Goal: Task Accomplishment & Management: Use online tool/utility

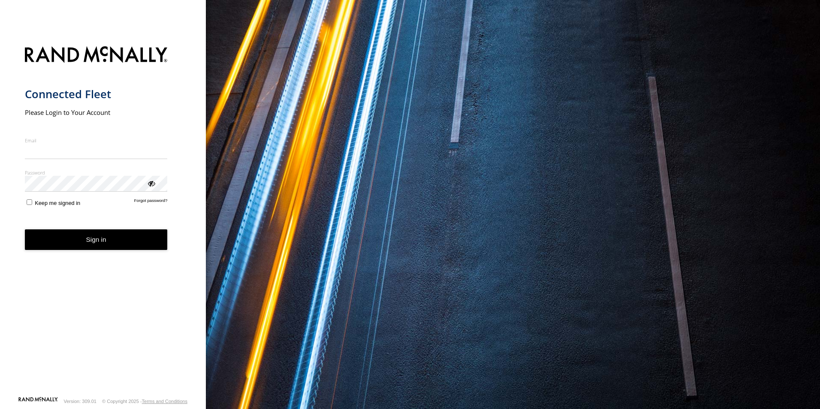
type input "**********"
drag, startPoint x: 0, startPoint y: 0, endPoint x: 105, endPoint y: 252, distance: 273.0
click at [105, 252] on form "**********" at bounding box center [103, 218] width 157 height 355
click at [98, 239] on button "Sign in" at bounding box center [96, 239] width 143 height 21
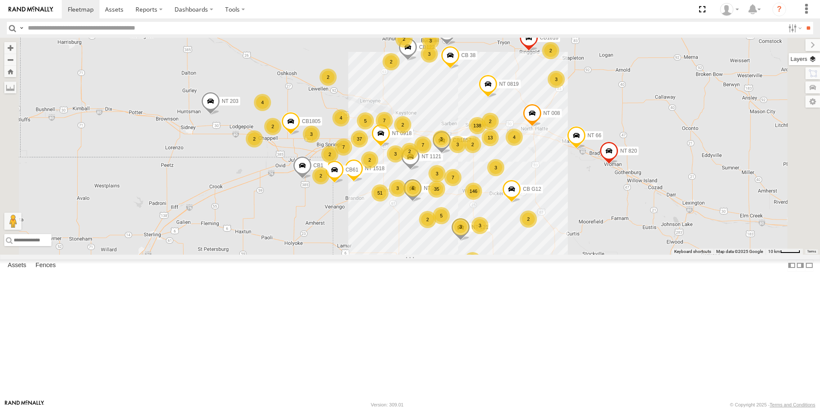
click at [813, 63] on label at bounding box center [804, 59] width 31 height 12
click at [0, 0] on span "Basemaps" at bounding box center [0, 0] width 0 height 0
click at [0, 0] on span "Satellite + Roadmap" at bounding box center [0, 0] width 0 height 0
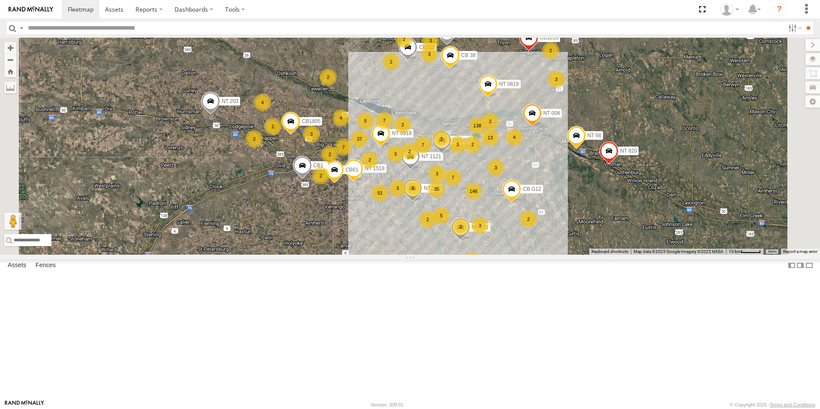
click at [480, 255] on div "3 3 13 2 35 146 37 3 138 2 5 51 3 4 6 5 3 7 6 7 3 2 3 2 3 7 2 2 NT 1518 2 3 4 2…" at bounding box center [410, 146] width 820 height 217
click at [0, 0] on div "Basemaps Roadmap Terrain Satellite Satellite + Roadmap" at bounding box center [0, 0] width 0 height 0
click at [791, 45] on label at bounding box center [805, 45] width 29 height 12
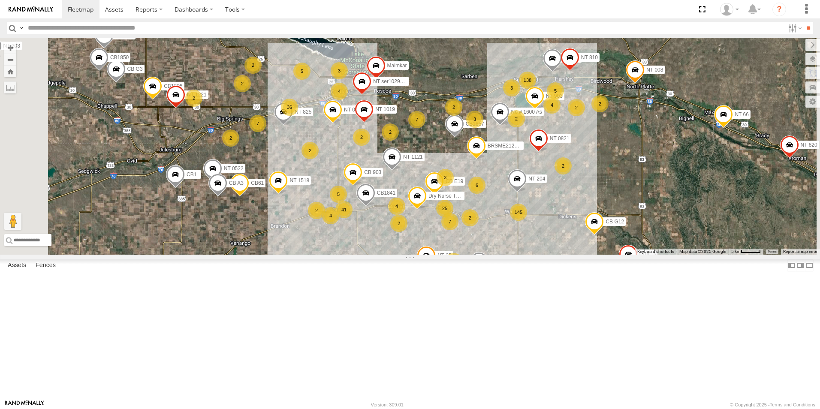
drag, startPoint x: 541, startPoint y: 260, endPoint x: 532, endPoint y: 298, distance: 38.8
click at [532, 255] on div "NT 1518 NT 121 CB G12 NT 0918 CB61 NT 820 NT 203 NT 1121 CB1857 NT 008 CB1 CB18…" at bounding box center [410, 146] width 820 height 217
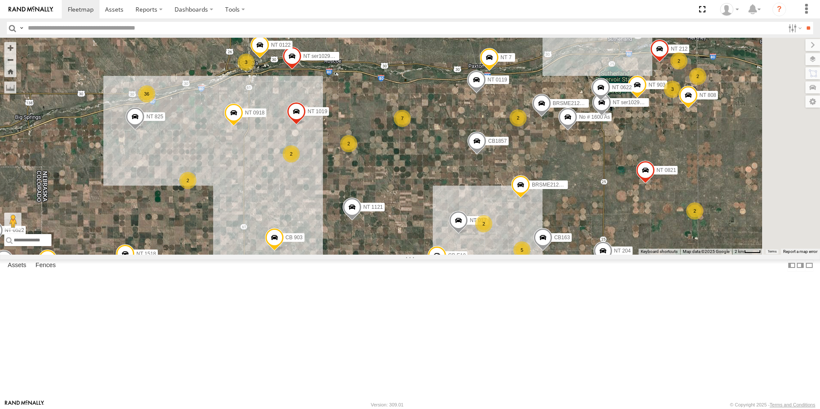
drag, startPoint x: 538, startPoint y: 125, endPoint x: 530, endPoint y: 232, distance: 107.0
click at [530, 232] on div "NT 1518 NT 121 CB G12 NT 0918 CB61 NT 820 NT 203 NT 1121 CB1857 NT 008 CB1 CB18…" at bounding box center [410, 146] width 820 height 217
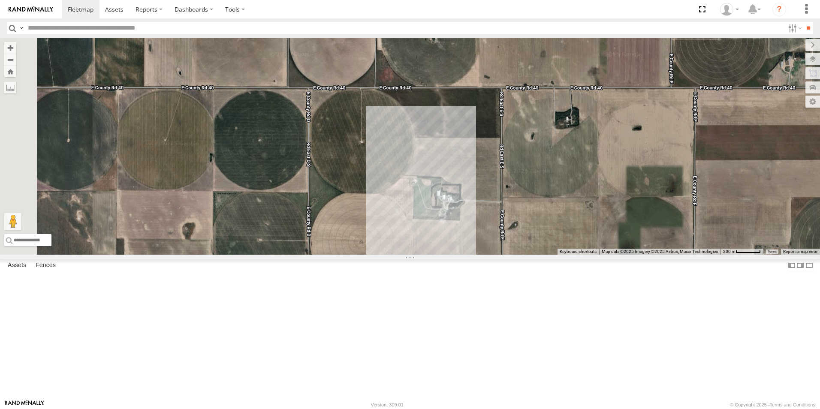
drag, startPoint x: 324, startPoint y: 189, endPoint x: 512, endPoint y: 135, distance: 196.3
click at [512, 135] on div "NT 1518 NT 121 CB G12 NT 0918 CB61 NT 820 NT 203 NT 1121 CB1857 NT 008 CB1 CB18…" at bounding box center [410, 146] width 820 height 217
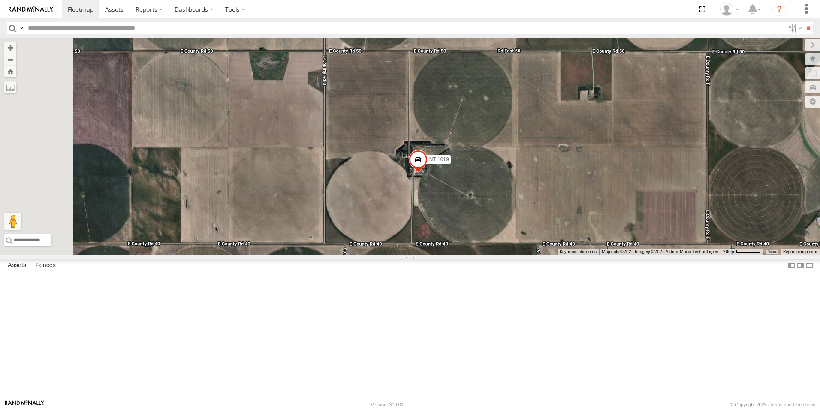
drag, startPoint x: 507, startPoint y: 139, endPoint x: 544, endPoint y: 305, distance: 170.4
click at [544, 255] on div "NT 1518 NT 121 CB G12 NT 0918 CB61 NT 820 NT 203 NT 1121 CB1857 NT 008 CB1 CB18…" at bounding box center [410, 146] width 820 height 217
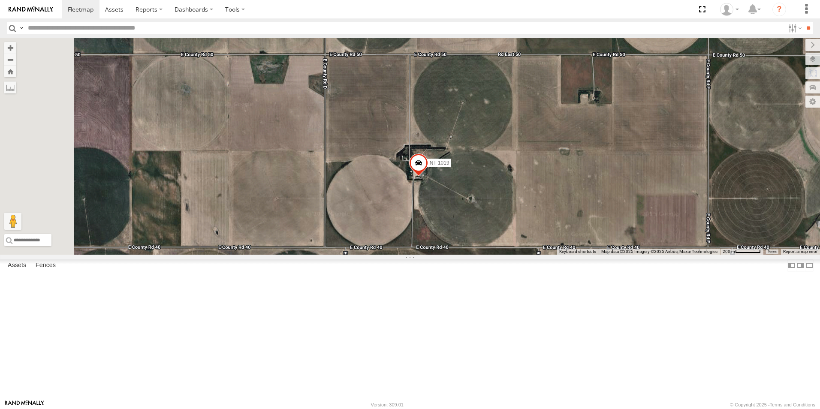
click at [428, 177] on span at bounding box center [418, 165] width 19 height 23
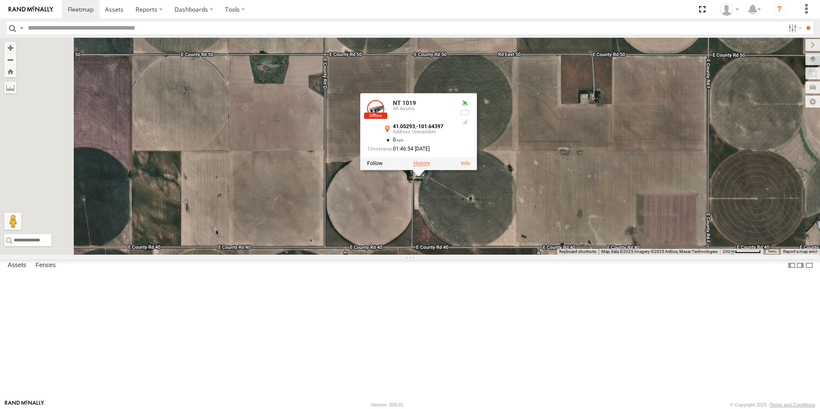
click at [430, 167] on label at bounding box center [421, 164] width 17 height 6
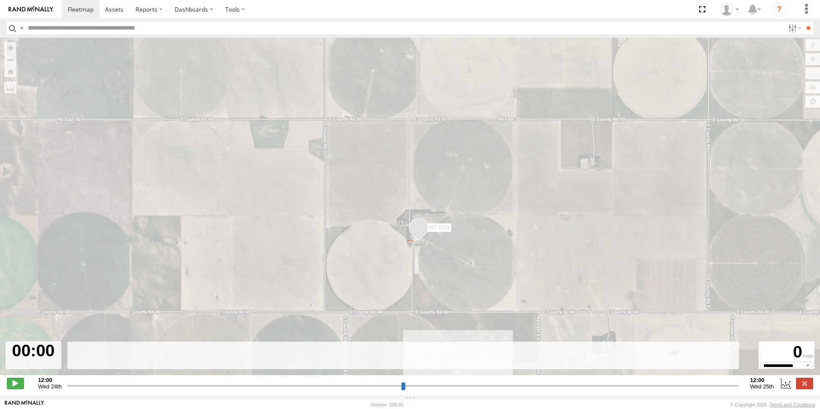
type input "**********"
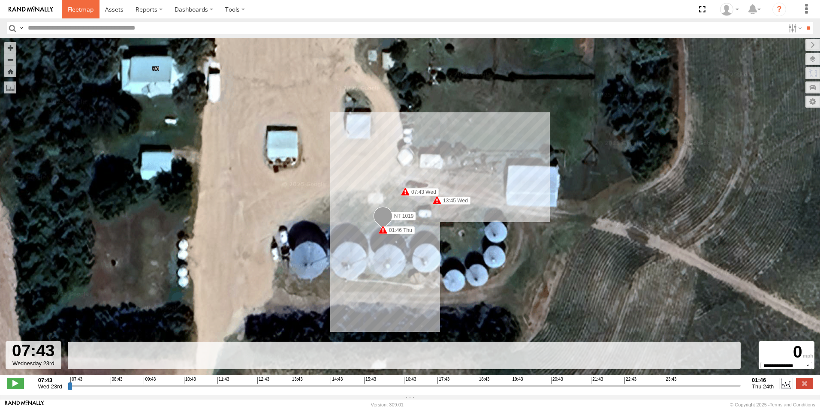
click at [82, 12] on span at bounding box center [81, 9] width 26 height 8
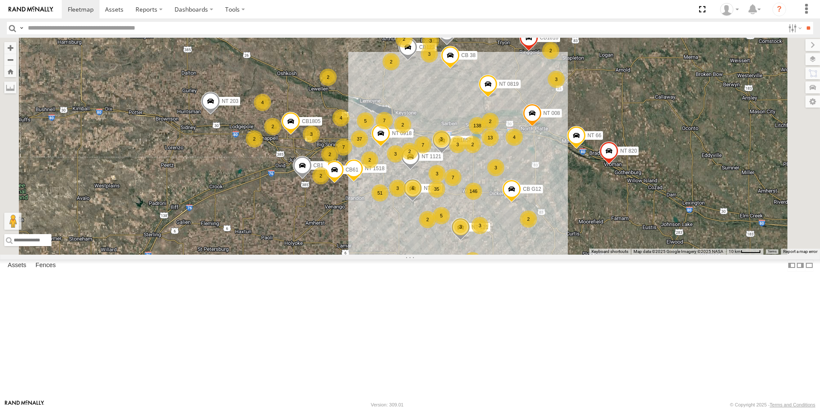
click at [0, 0] on div "NT 419" at bounding box center [0, 0] width 0 height 0
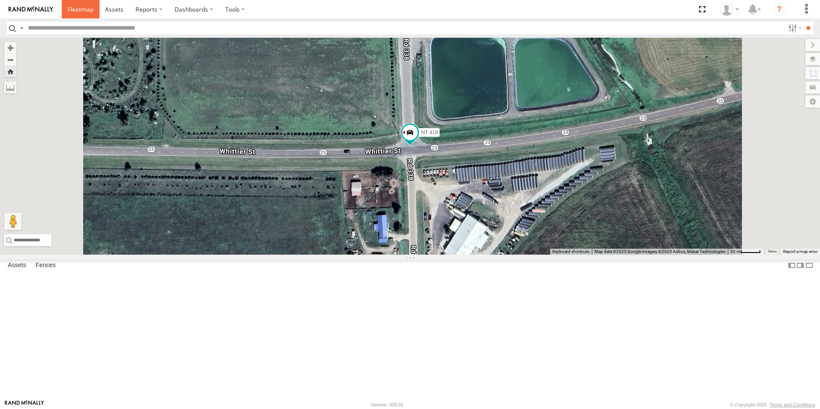
click at [85, 8] on span at bounding box center [81, 9] width 26 height 8
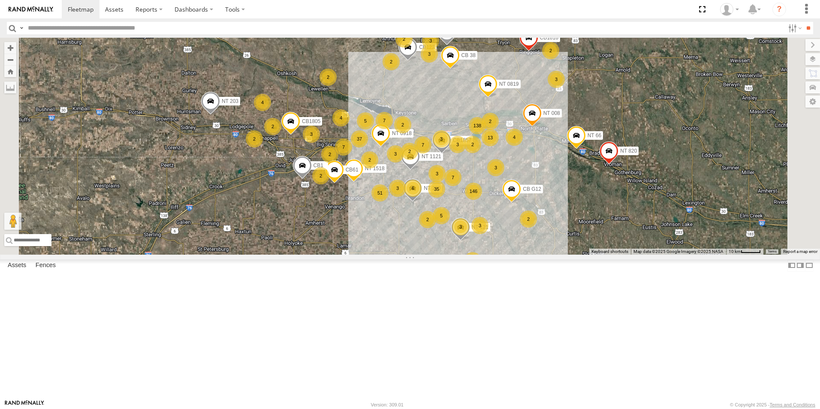
scroll to position [7247, 0]
click at [89, 12] on span at bounding box center [81, 9] width 26 height 8
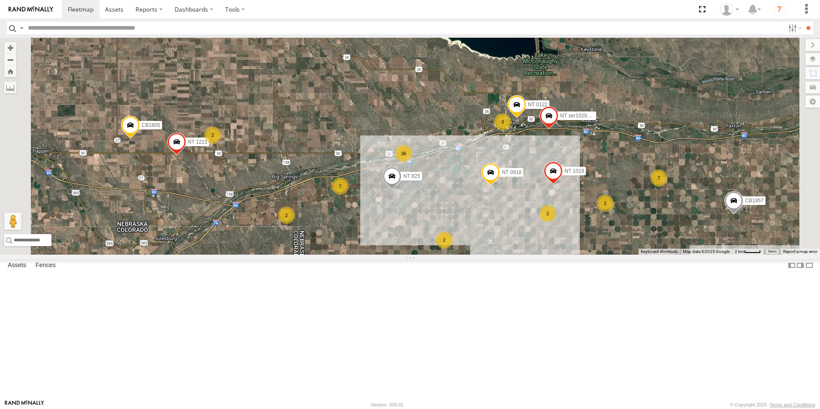
drag, startPoint x: 520, startPoint y: 138, endPoint x: 510, endPoint y: 302, distance: 165.0
click at [510, 255] on div "NT 1518 NT 121 CB G12 NT 0918 CB61 NT 820 NT 203 NT 1121 CB1857 NT 008 CB1 CB18…" at bounding box center [410, 146] width 820 height 217
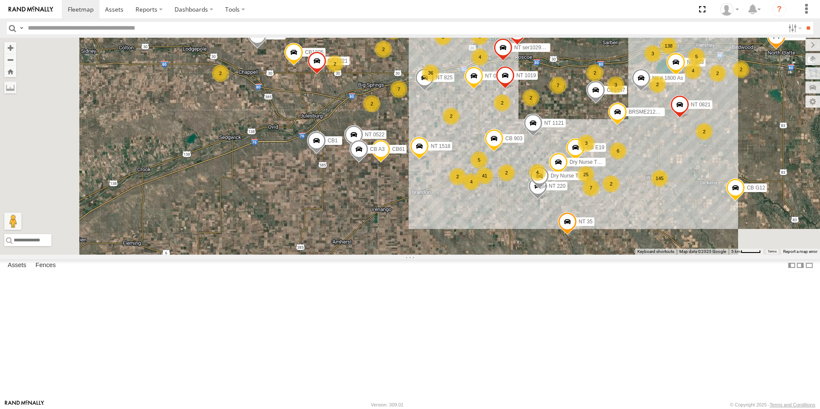
drag, startPoint x: 376, startPoint y: 329, endPoint x: 428, endPoint y: 185, distance: 153.3
click at [428, 185] on div "NT 1518 NT 121 CB G12 NT 0918 CB61 NT 820 NT 203 NT 1121 CB1857 NT 008 CB1 CB18…" at bounding box center [410, 146] width 820 height 217
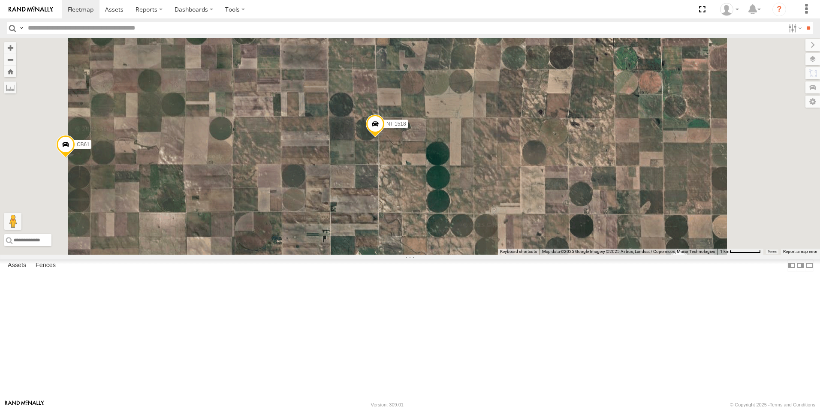
drag, startPoint x: 524, startPoint y: 196, endPoint x: 510, endPoint y: 232, distance: 39.1
click at [510, 232] on div "NT 1518 NT 121 CB G12 NT 0918 CB61 NT 820 NT 203 NT 1121 CB1857 NT 008 CB1 CB18…" at bounding box center [410, 146] width 820 height 217
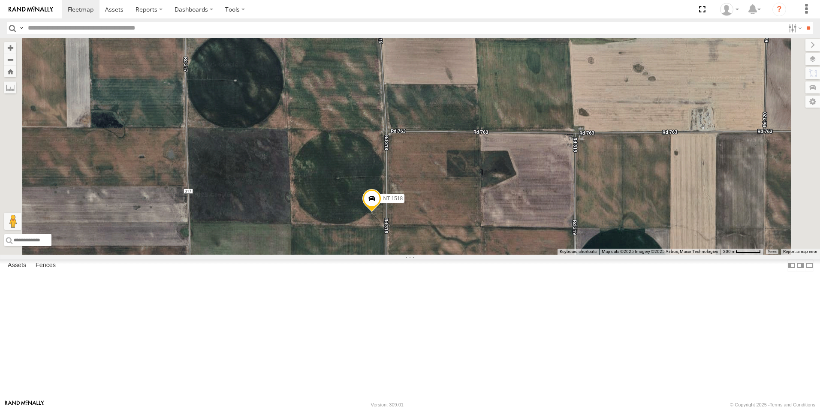
drag, startPoint x: 481, startPoint y: 175, endPoint x: 494, endPoint y: 301, distance: 127.1
click at [494, 255] on div "NT 1518 NT 121 CB G12 NT 0918 CB61 NT 820 NT 203 NT 1121 CB1857 NT 008 CB1 CB18…" at bounding box center [410, 146] width 820 height 217
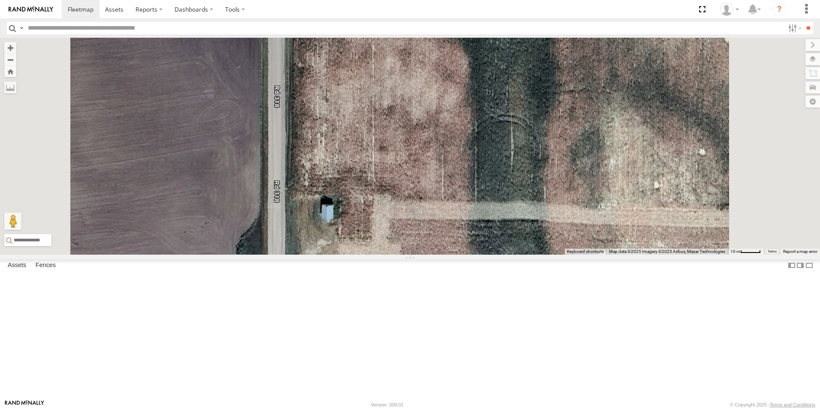
drag, startPoint x: 426, startPoint y: 305, endPoint x: 410, endPoint y: 157, distance: 149.7
click at [410, 157] on div "NT 1518 NT 121 CB G12 NT 0918 CB61 NT 820 NT 203 NT 1121 CB1857 NT 008 CB1 CB18…" at bounding box center [410, 146] width 820 height 217
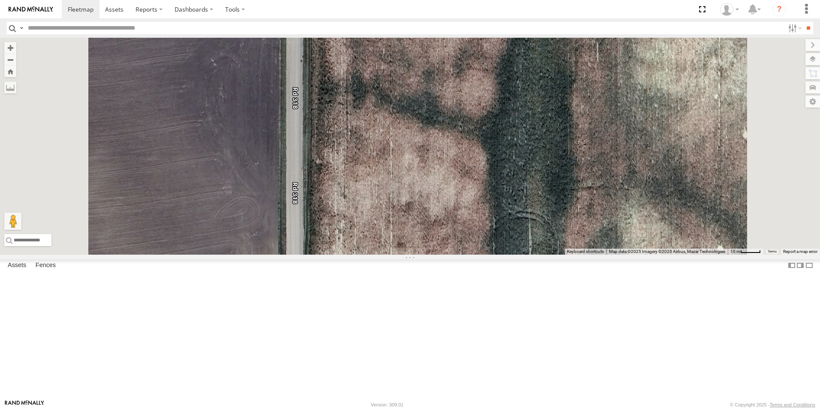
drag, startPoint x: 403, startPoint y: 142, endPoint x: 421, endPoint y: 243, distance: 102.8
click at [421, 243] on div "NT 1518 NT 121 CB G12 NT 0918 CB61 NT 820 NT 203 NT 1121 CB1857 NT 008 CB1 CB18…" at bounding box center [410, 146] width 820 height 217
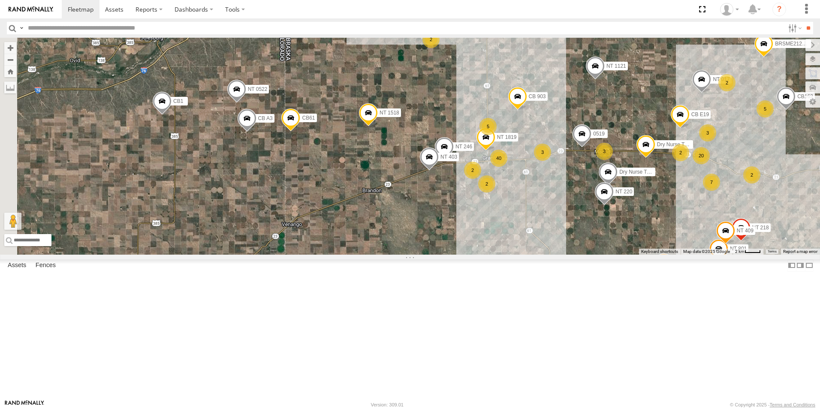
drag, startPoint x: 285, startPoint y: 187, endPoint x: 406, endPoint y: 217, distance: 124.5
click at [406, 217] on div "NT 1518 NT 121 CB G12 NT 0918 CB61 NT 820 NT 203 NT 1121 CB1857 NT 008 CB1 CB18…" at bounding box center [410, 146] width 820 height 217
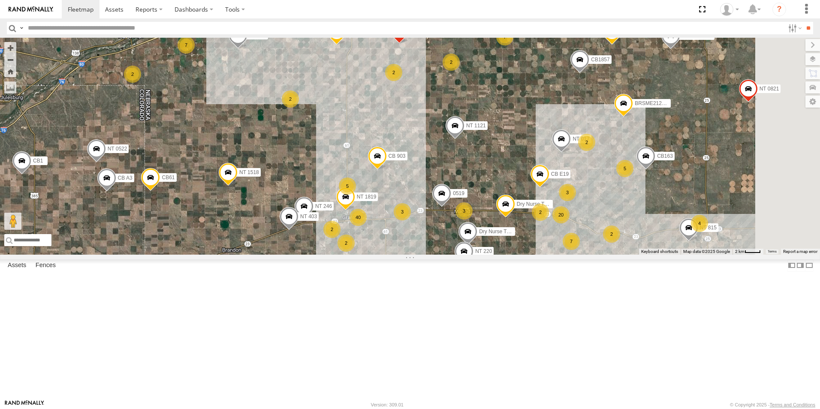
drag, startPoint x: 656, startPoint y: 263, endPoint x: 515, endPoint y: 325, distance: 154.8
click at [515, 255] on div "NT 1518 NT 121 CB G12 NT 0918 CB61 NT 820 NT 203 NT 1121 CB1857 NT 008 CB1 CB18…" at bounding box center [410, 146] width 820 height 217
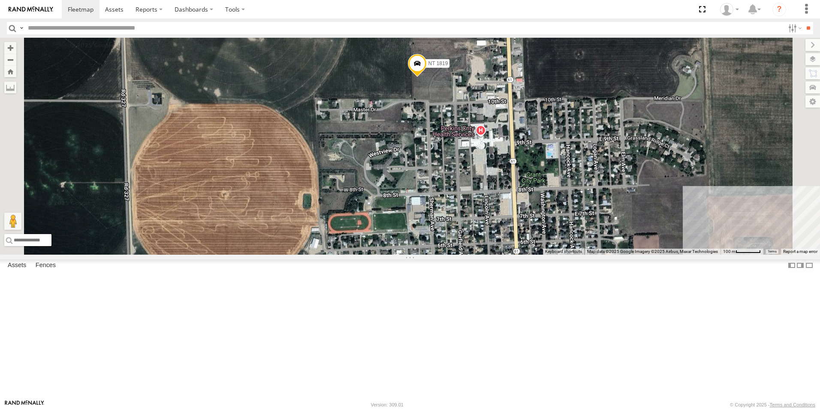
drag, startPoint x: 536, startPoint y: 73, endPoint x: 540, endPoint y: 240, distance: 166.9
click at [540, 240] on div "NT 1518 NT 121 CB G12 NT 0918 CB61 NT 820 NT 203 NT 1121 CB1857 NT 008 CB1 CB18…" at bounding box center [410, 146] width 820 height 217
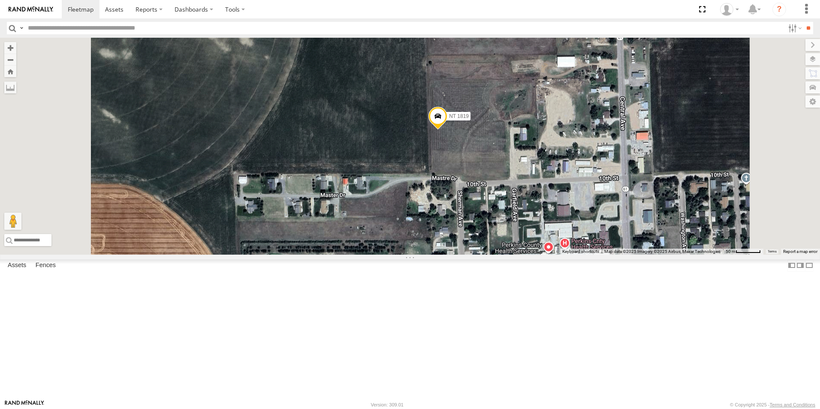
drag, startPoint x: 532, startPoint y: 160, endPoint x: 554, endPoint y: 264, distance: 106.1
click at [554, 255] on div "NT 1518 NT 121 CB G12 NT 0918 CB61 NT 820 NT 203 NT 1121 CB1857 NT 008 CB1 CB18…" at bounding box center [410, 146] width 820 height 217
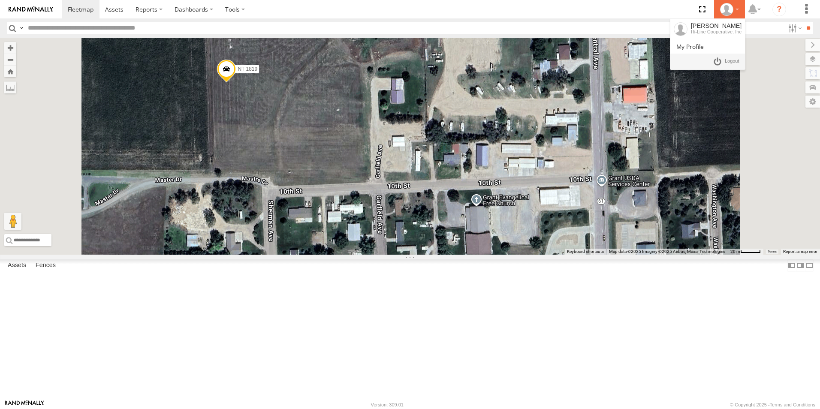
click at [726, 6] on icon at bounding box center [726, 9] width 13 height 13
click at [717, 62] on link at bounding box center [726, 61] width 32 height 12
